Goal: Information Seeking & Learning: Check status

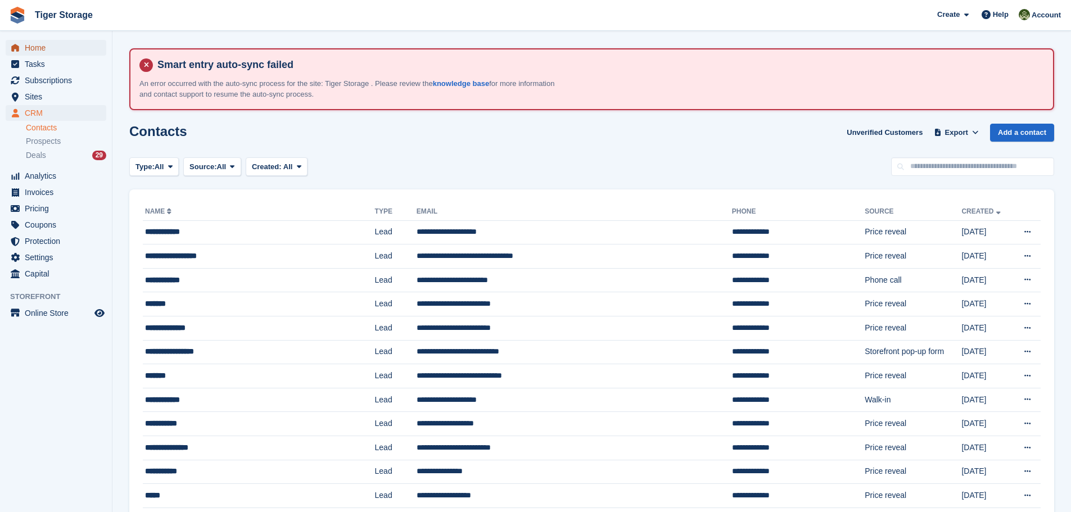
click at [37, 49] on span "Home" at bounding box center [58, 48] width 67 height 16
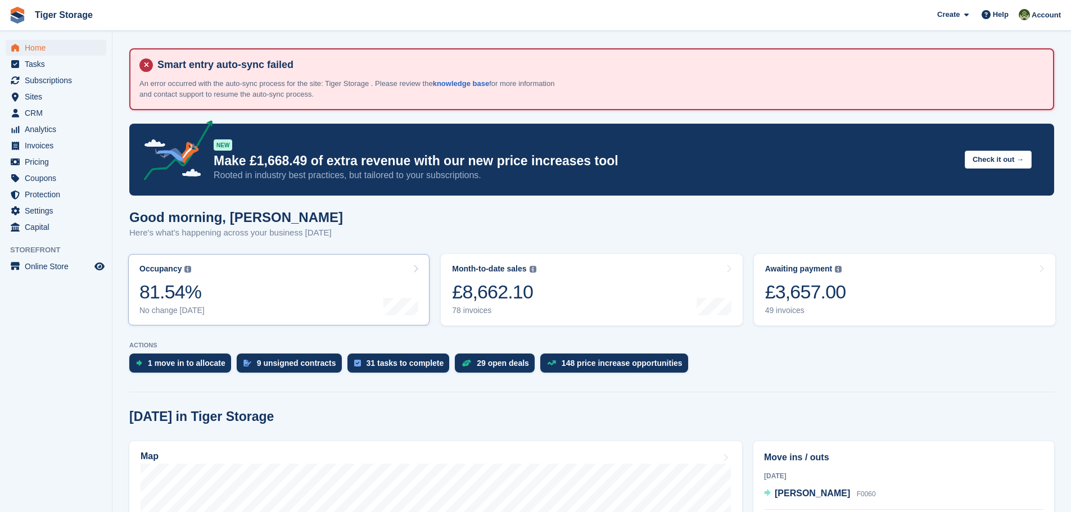
click at [196, 285] on div "81.54%" at bounding box center [171, 291] width 65 height 23
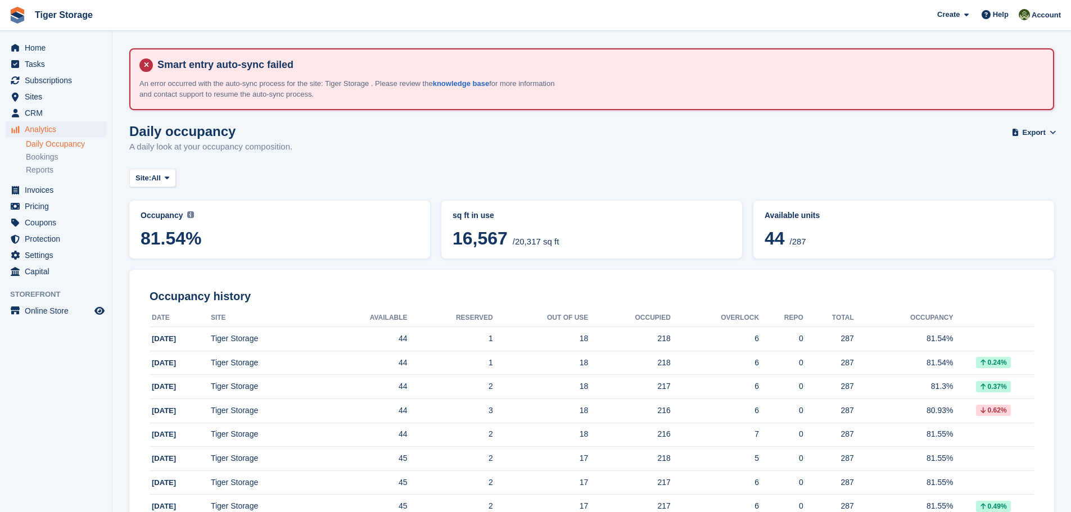
click at [52, 141] on link "Daily Occupancy" at bounding box center [66, 144] width 80 height 11
click at [44, 157] on link "Bookings" at bounding box center [66, 157] width 80 height 11
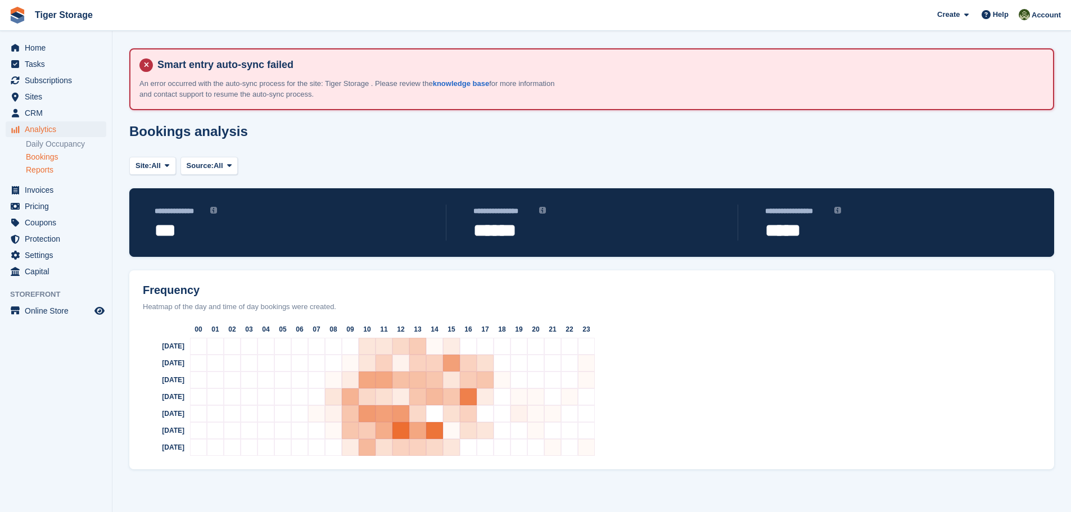
click at [35, 172] on link "Reports" at bounding box center [66, 170] width 80 height 11
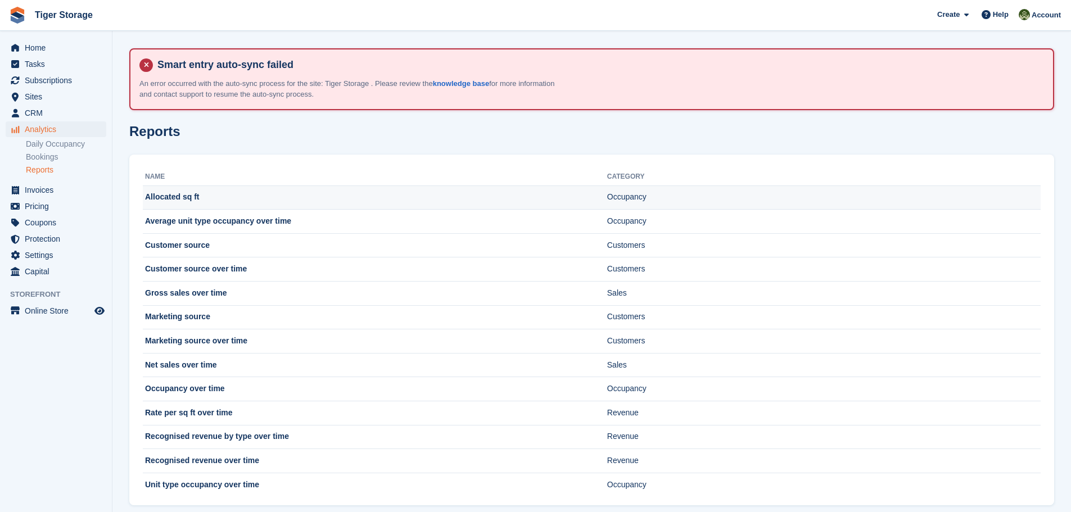
click at [166, 198] on td "Allocated sq ft" at bounding box center [375, 197] width 464 height 24
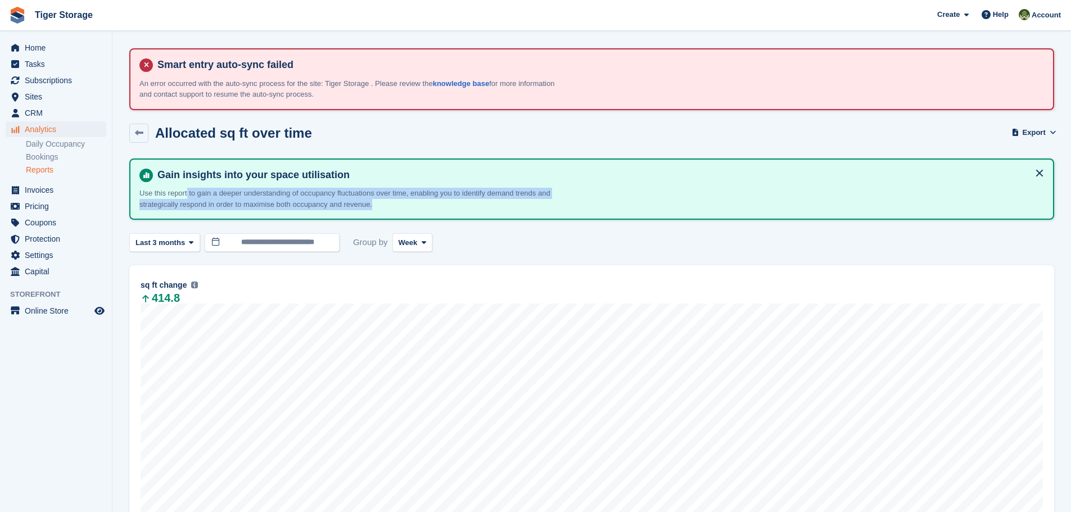
drag, startPoint x: 187, startPoint y: 196, endPoint x: 507, endPoint y: 203, distance: 319.9
click at [507, 203] on p "Use this report to gain a deeper understanding of occupancy fluctuations over t…" at bounding box center [350, 199] width 422 height 22
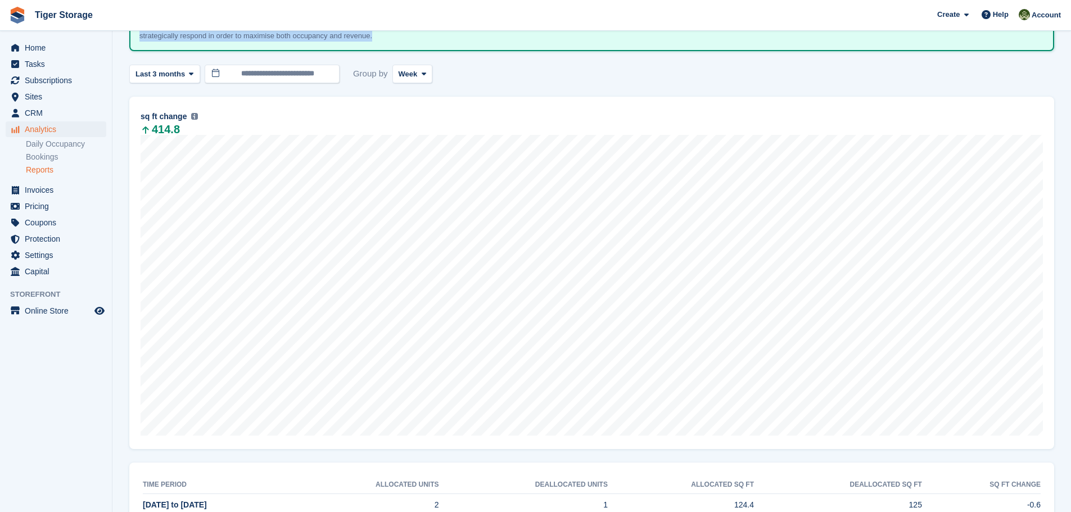
scroll to position [225, 0]
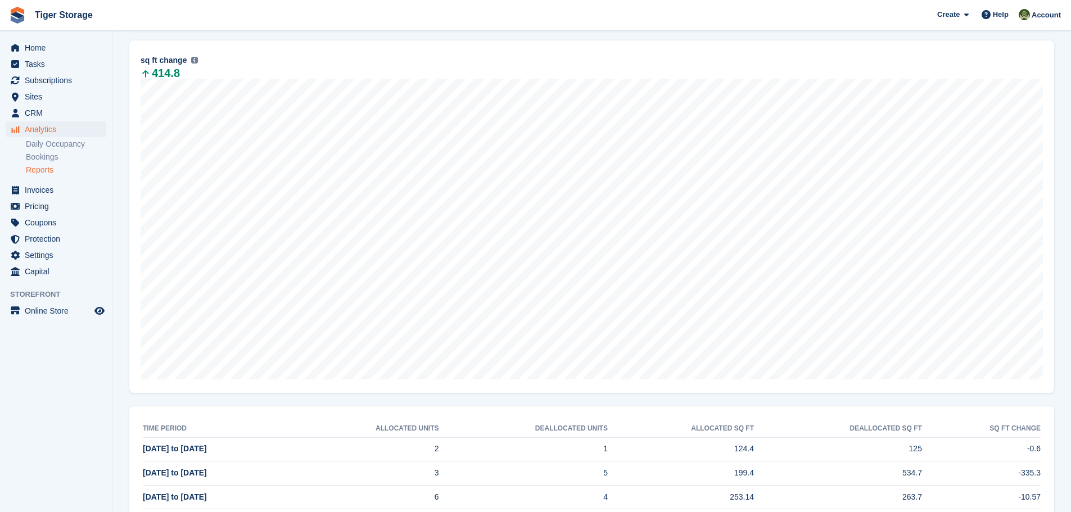
drag, startPoint x: 39, startPoint y: 32, endPoint x: 31, endPoint y: 39, distance: 10.4
click at [38, 32] on aside "Home Tasks Subscriptions Subscriptions Subscriptions Contracts Price increases …" at bounding box center [56, 259] width 112 height 456
click at [28, 44] on span "Home" at bounding box center [58, 48] width 67 height 16
